Goal: Check status

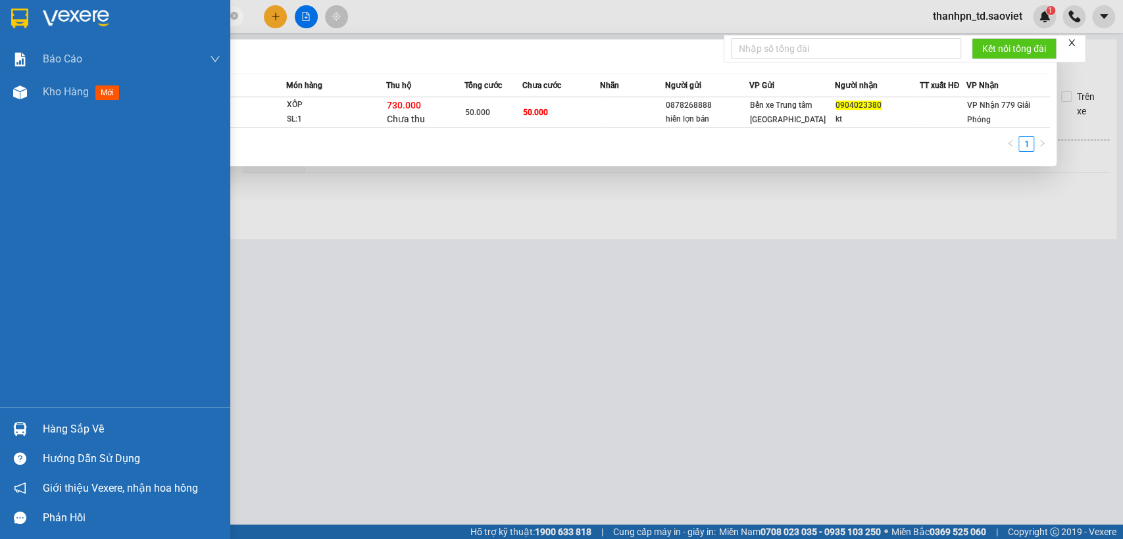
click at [33, 9] on section "Kết quả tìm kiếm ( 1 ) Bộ lọc Mã ĐH Trạng thái Món hàng Thu hộ Tổng cước Chưa c…" at bounding box center [561, 269] width 1123 height 539
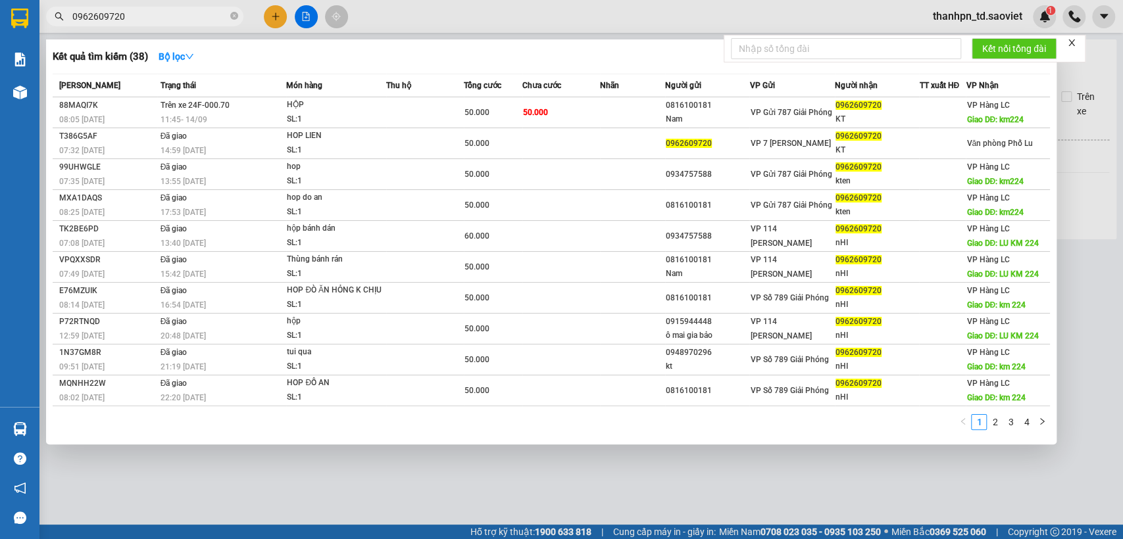
type input "0962609720"
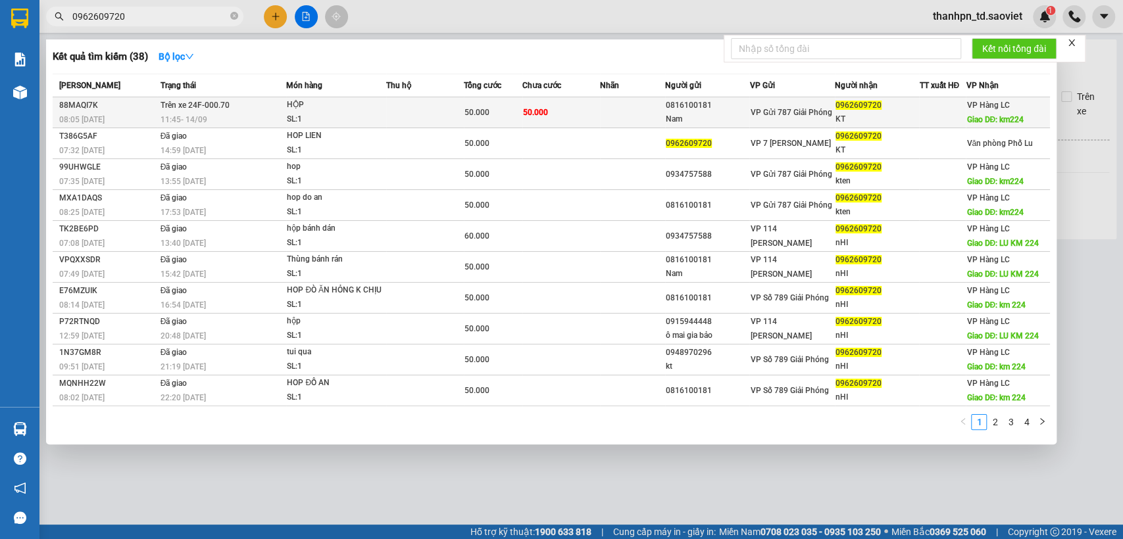
click at [571, 115] on td "50.000" at bounding box center [561, 112] width 78 height 31
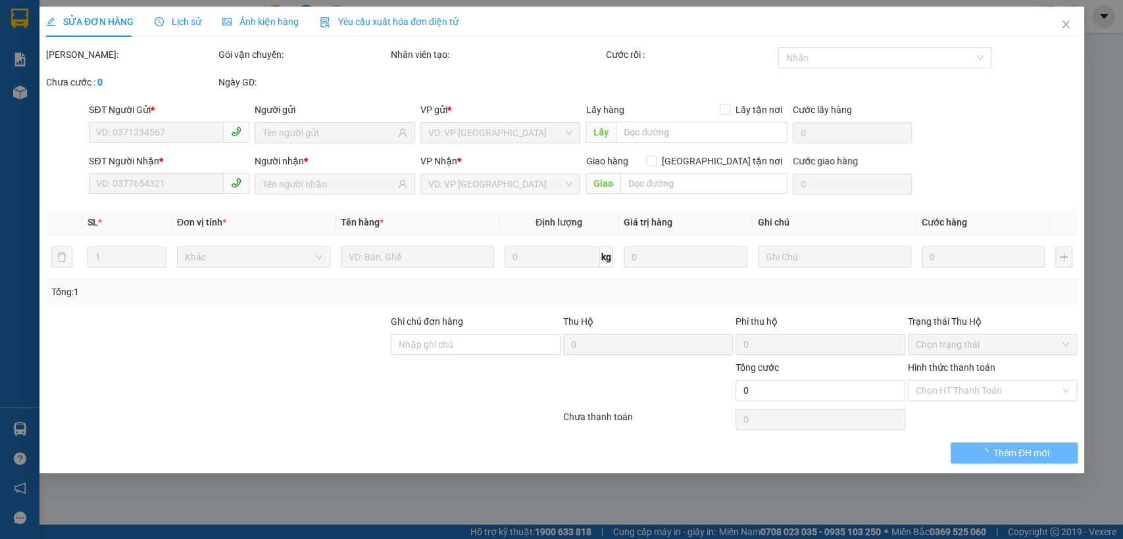
type input "0816100181"
type input "Nam"
type input "0962609720"
type input "KT"
type input "km224"
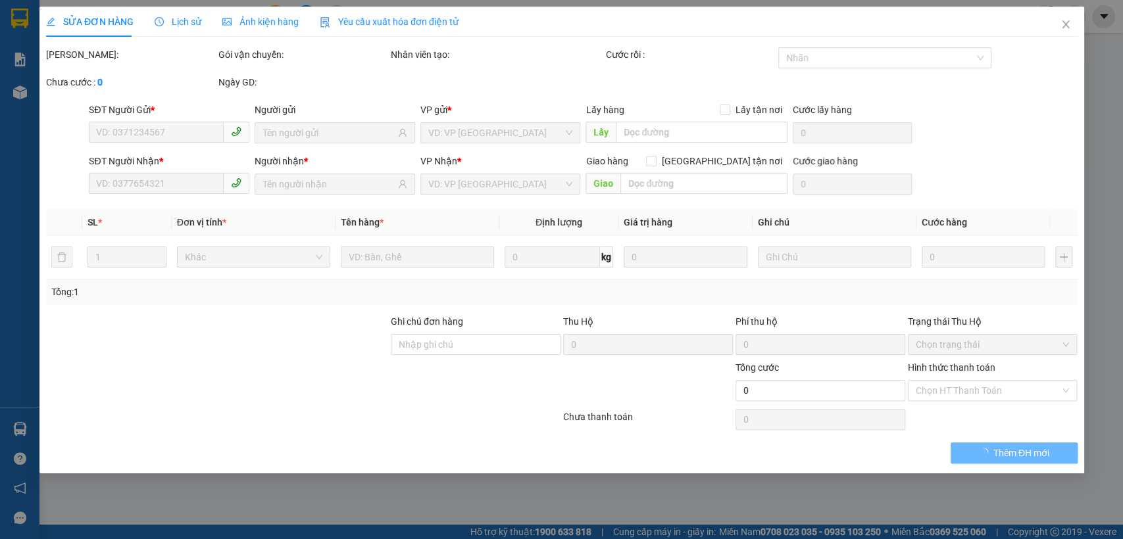
type input "50.000"
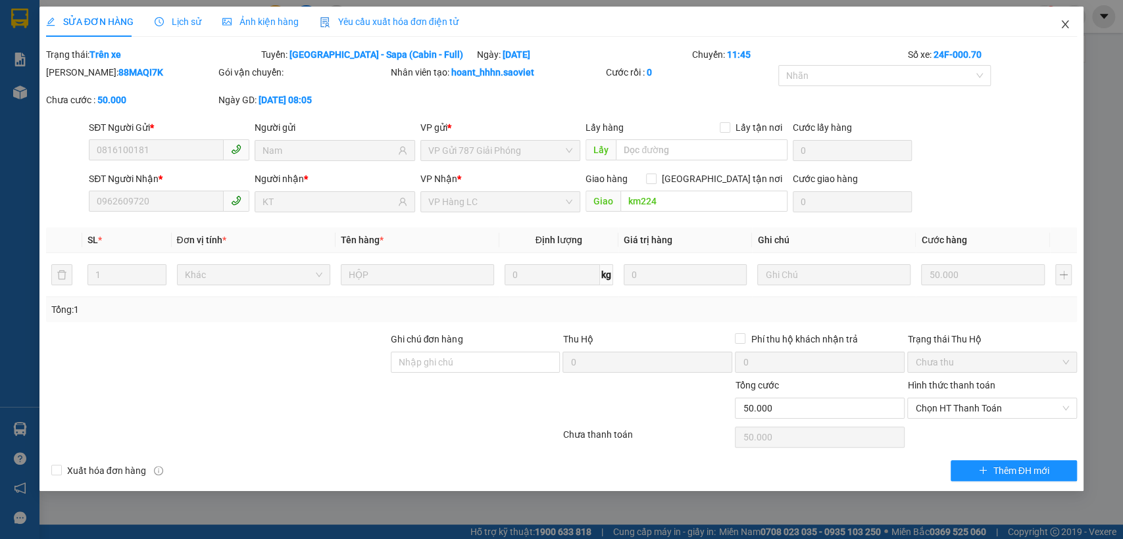
click at [1066, 21] on icon "close" at bounding box center [1064, 24] width 11 height 11
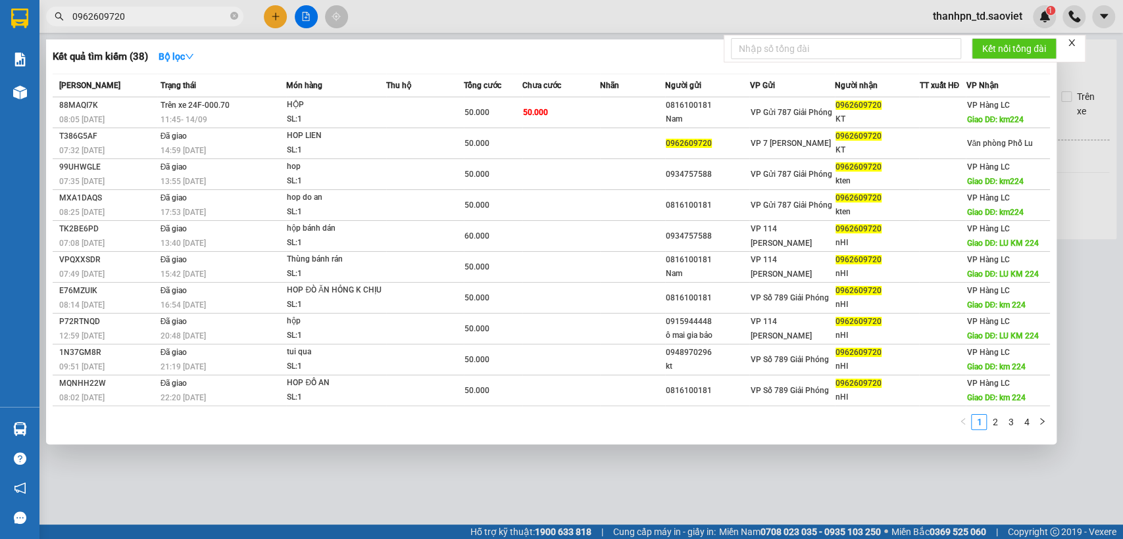
drag, startPoint x: 130, startPoint y: 7, endPoint x: 137, endPoint y: 8, distance: 6.7
click at [131, 7] on span "0962609720" at bounding box center [144, 17] width 197 height 20
